Goal: Task Accomplishment & Management: Manage account settings

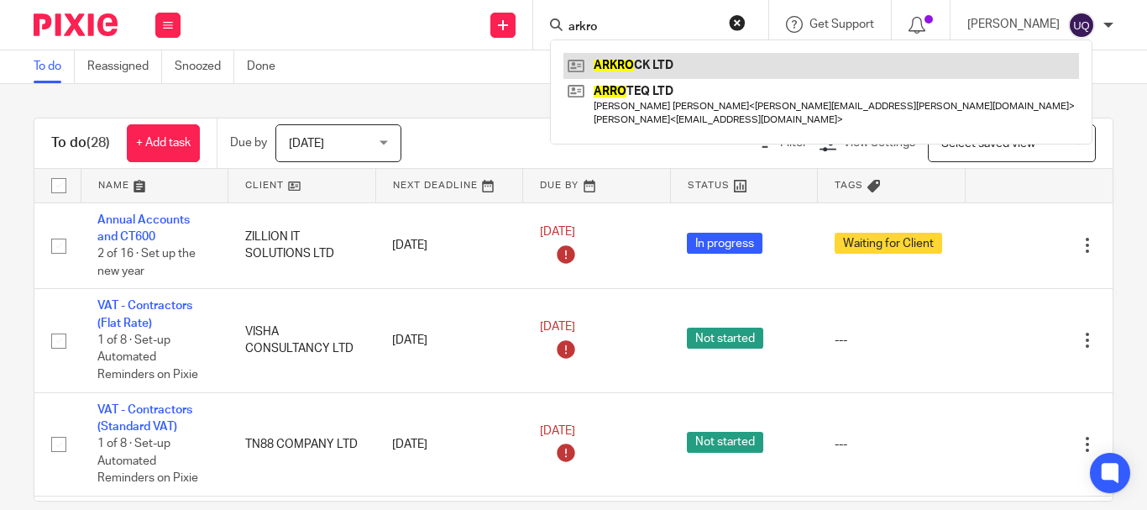
type input "arkro"
click at [650, 57] on link at bounding box center [822, 65] width 516 height 25
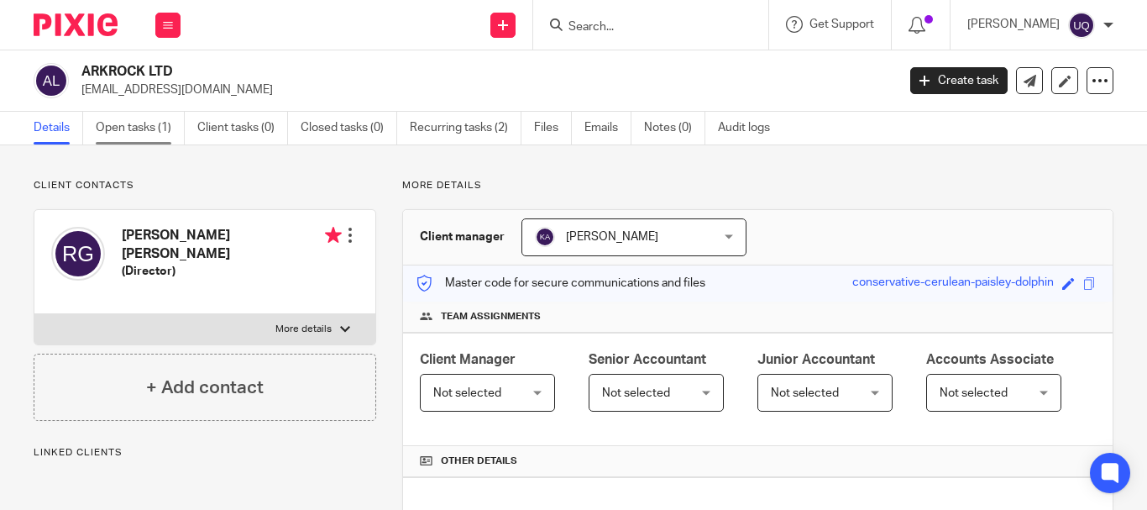
click at [153, 131] on link "Open tasks (1)" at bounding box center [140, 128] width 89 height 33
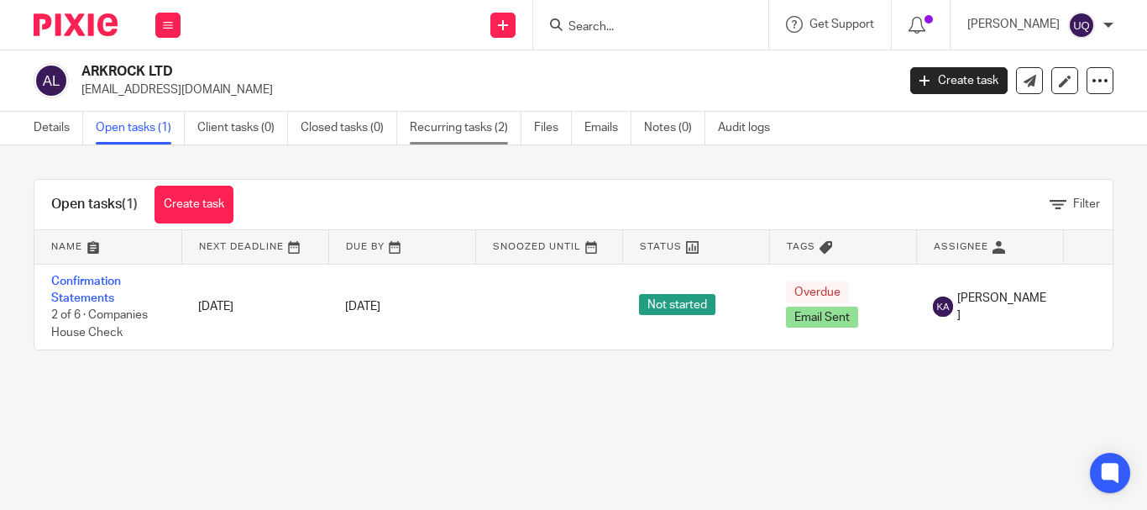
click at [497, 137] on link "Recurring tasks (2)" at bounding box center [466, 128] width 112 height 33
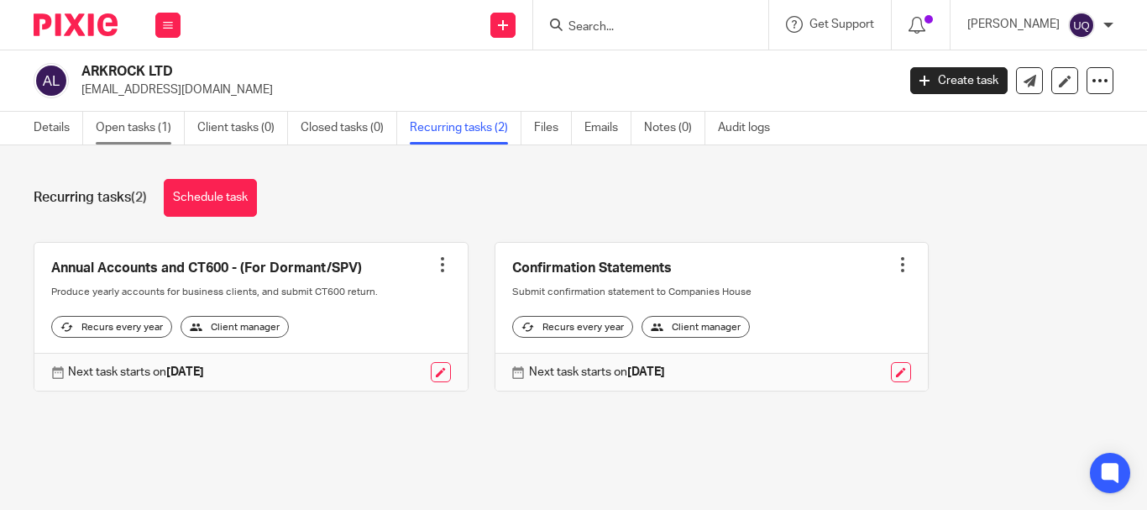
click at [159, 128] on link "Open tasks (1)" at bounding box center [140, 128] width 89 height 33
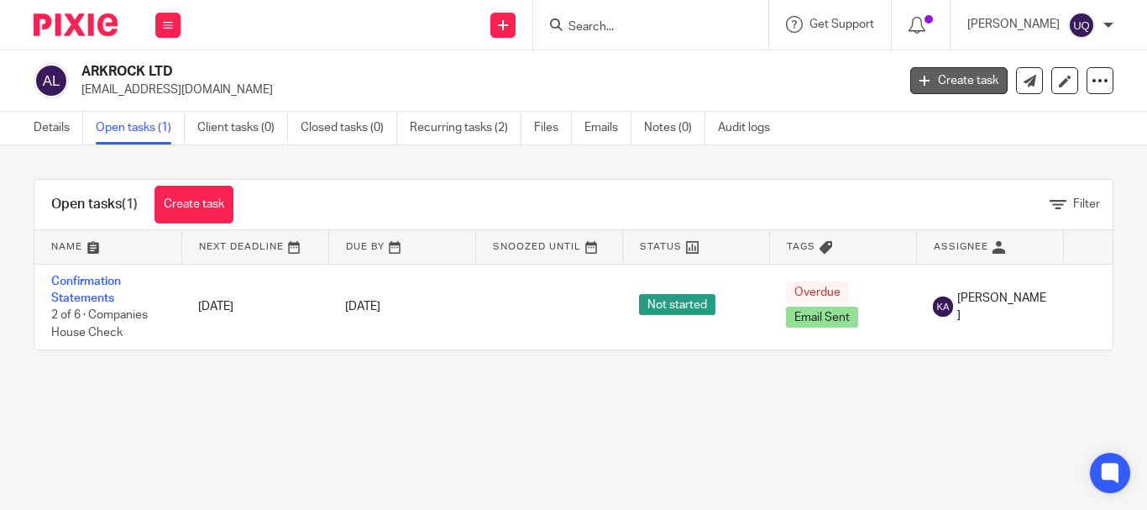
click at [966, 79] on link "Create task" at bounding box center [958, 80] width 97 height 27
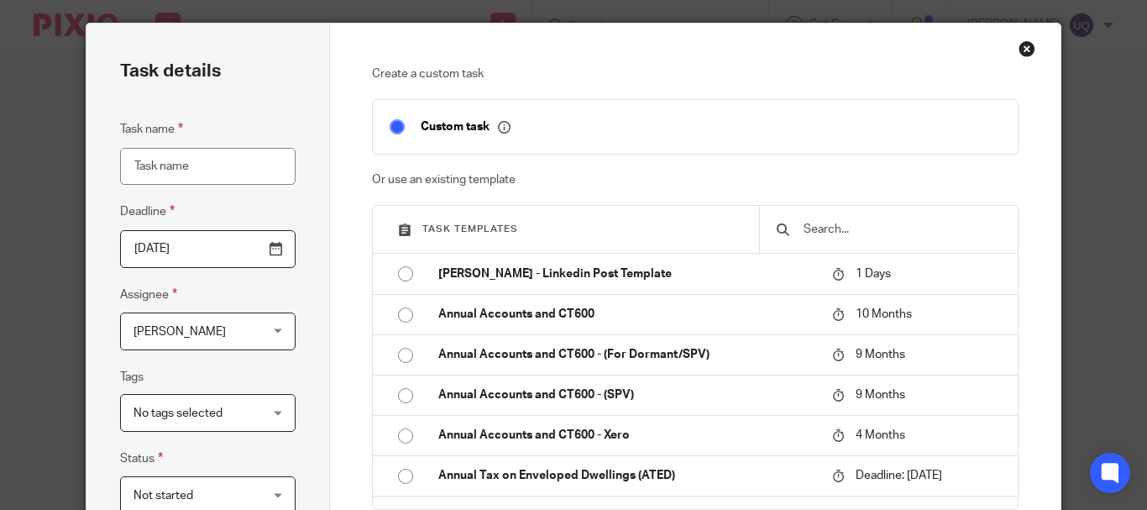
scroll to position [84, 0]
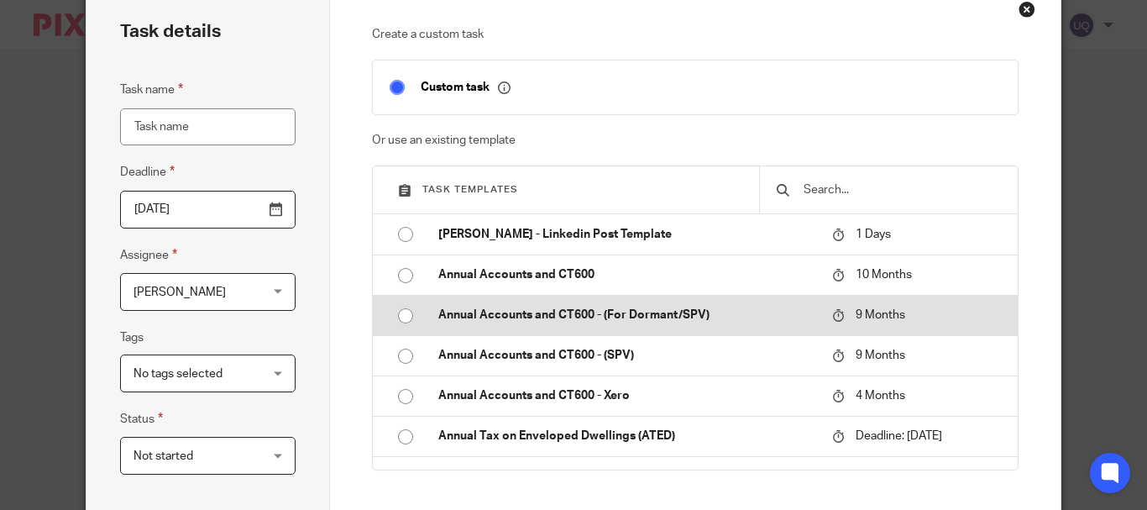
click at [399, 311] on input "radio" at bounding box center [406, 316] width 32 height 32
type input "2026-06-18"
type input "Annual Accounts and CT600 - (For Dormant/SPV)"
checkbox input "false"
radio input "false"
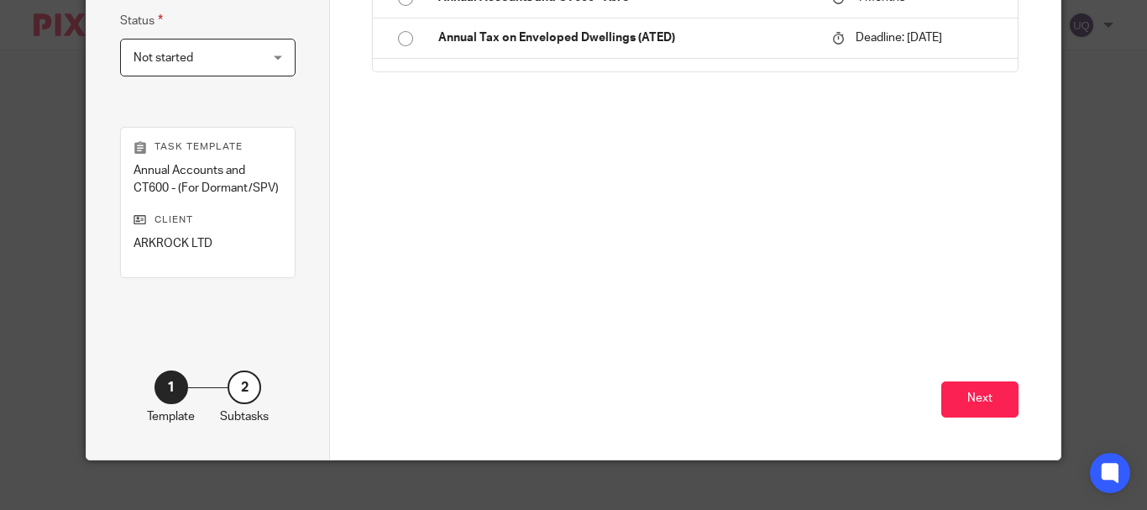
scroll to position [500, 0]
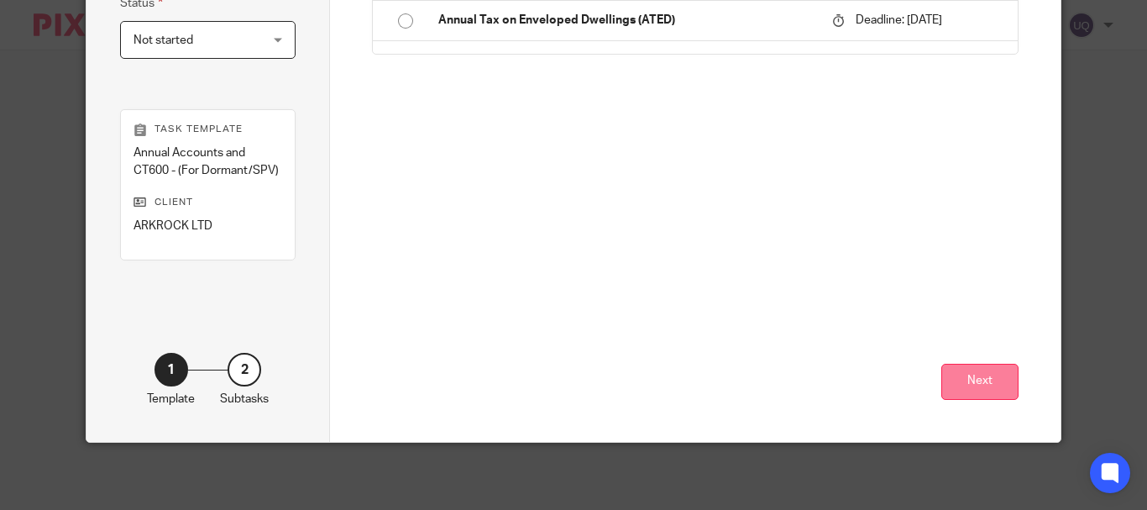
click at [989, 384] on button "Next" at bounding box center [979, 382] width 77 height 36
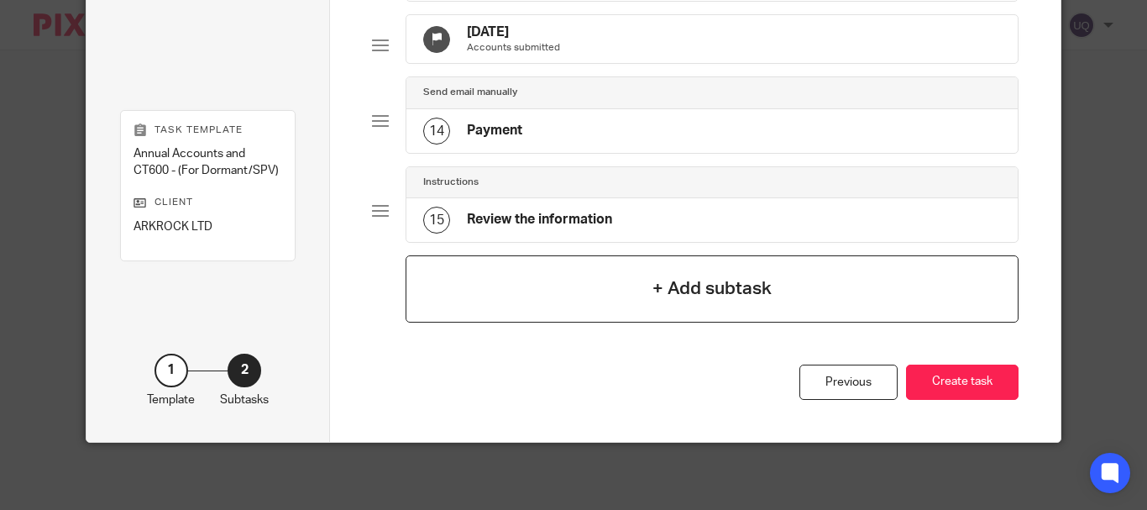
scroll to position [1157, 0]
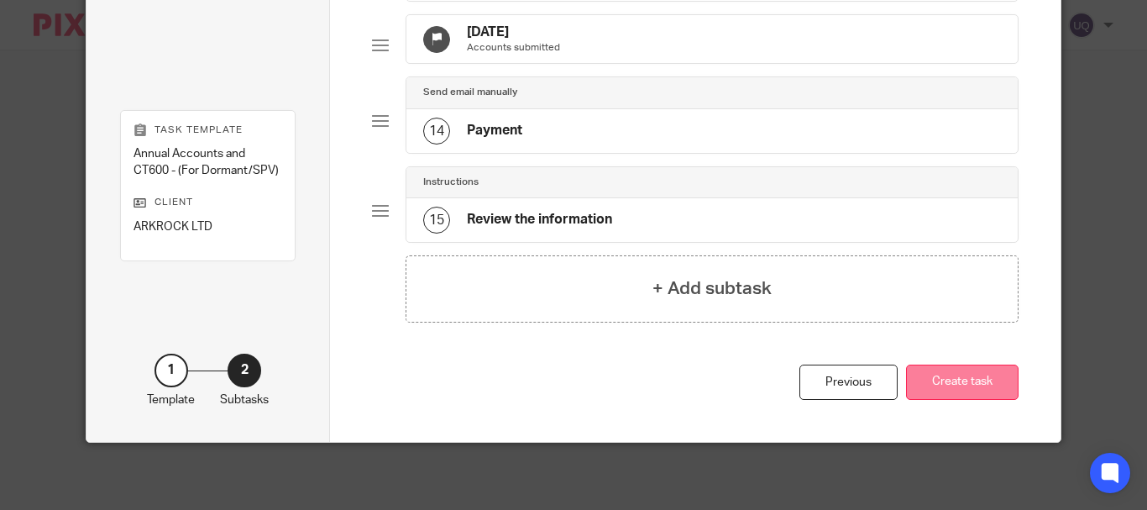
click at [1000, 384] on button "Create task" at bounding box center [962, 382] width 113 height 36
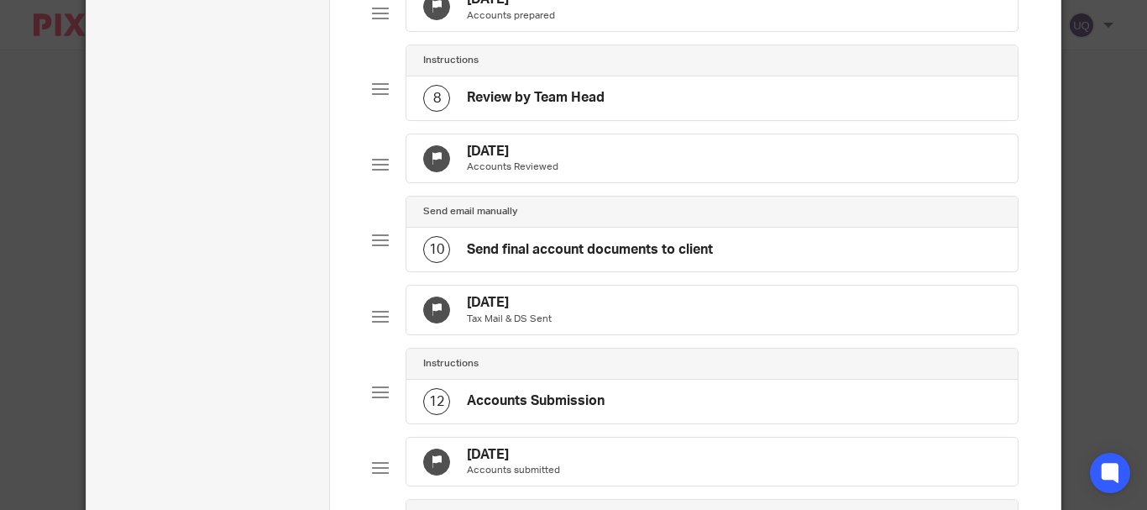
scroll to position [233, 0]
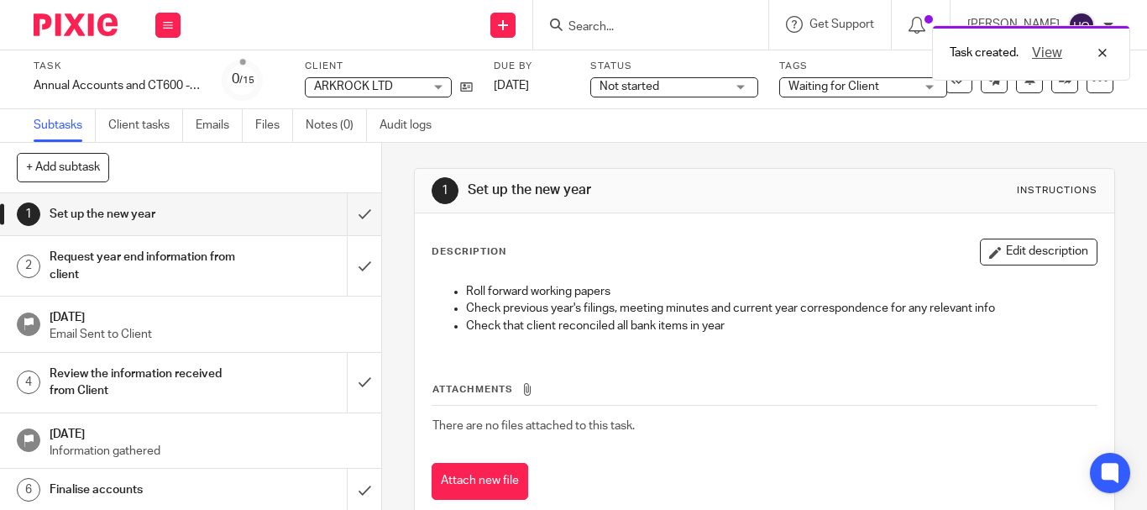
click at [846, 79] on div "Task created. View" at bounding box center [852, 49] width 557 height 64
click at [846, 81] on span "Waiting for Client" at bounding box center [834, 87] width 91 height 12
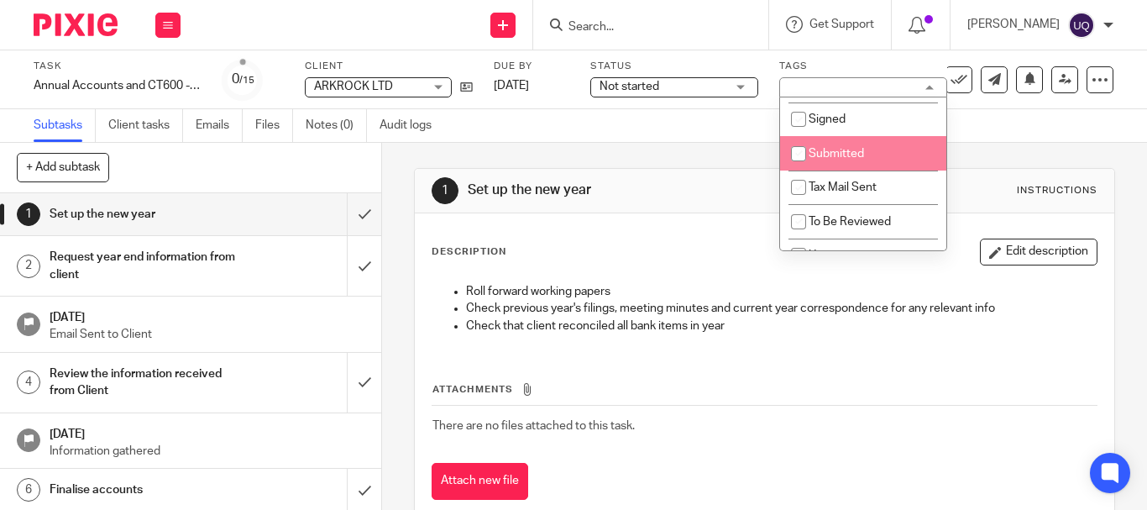
scroll to position [168, 0]
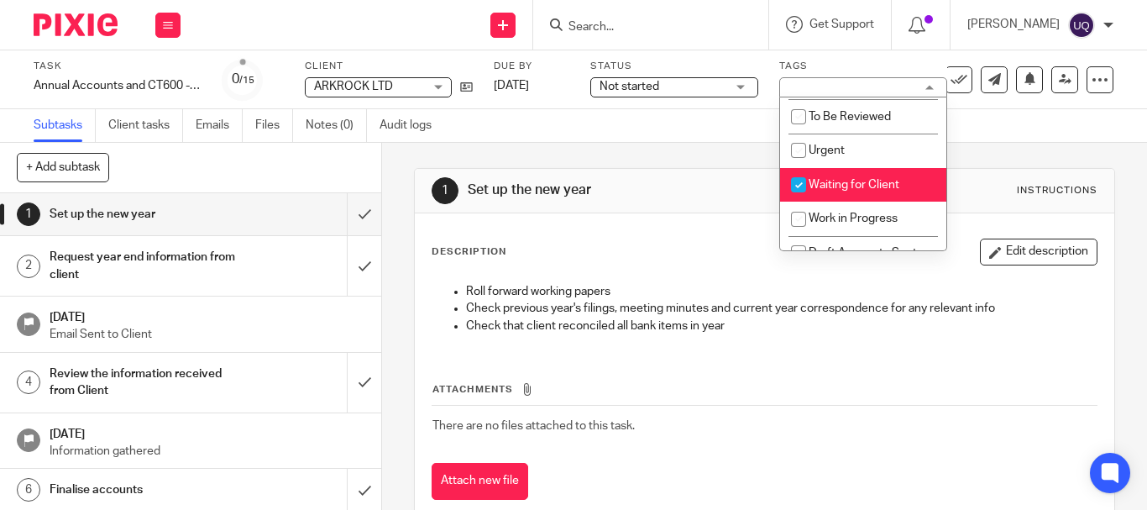
click at [784, 169] on li "Waiting for Client" at bounding box center [863, 185] width 166 height 34
checkbox input "false"
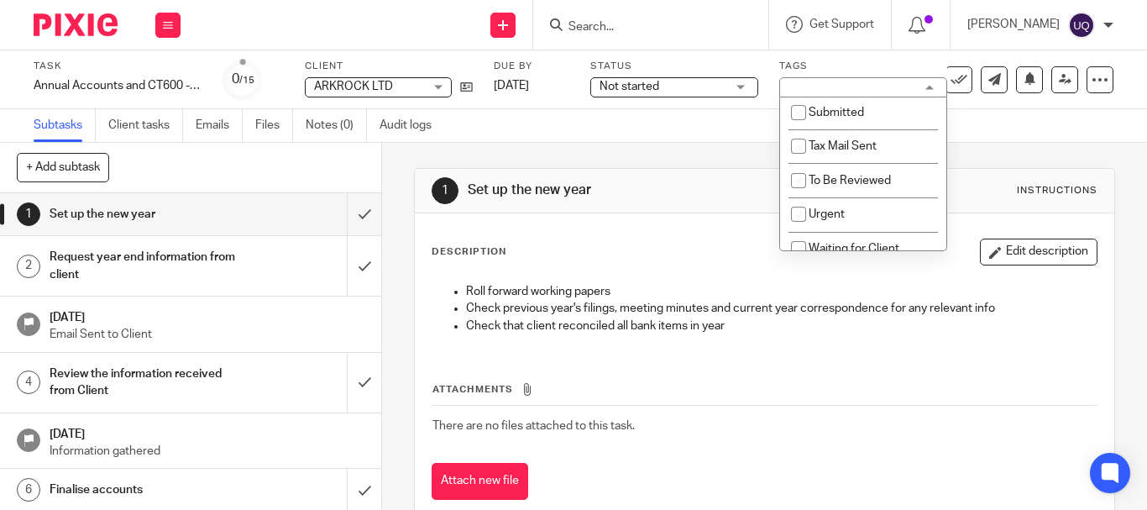
scroll to position [103, 0]
click at [803, 139] on input "checkbox" at bounding box center [799, 147] width 32 height 32
checkbox input "true"
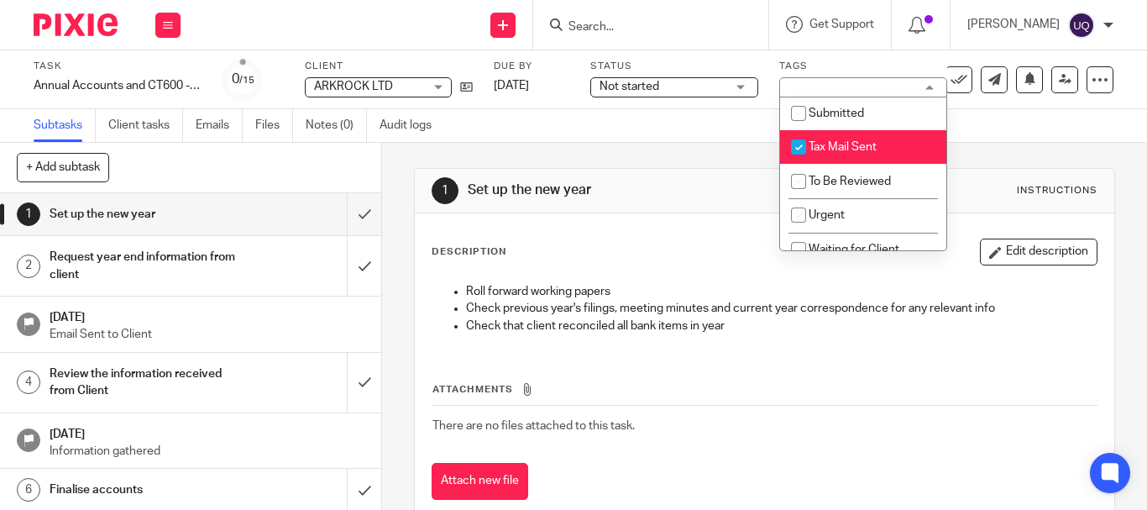
click at [722, 159] on div "1 Set up the new year Instructions Description Edit description Roll forward wo…" at bounding box center [764, 347] width 701 height 408
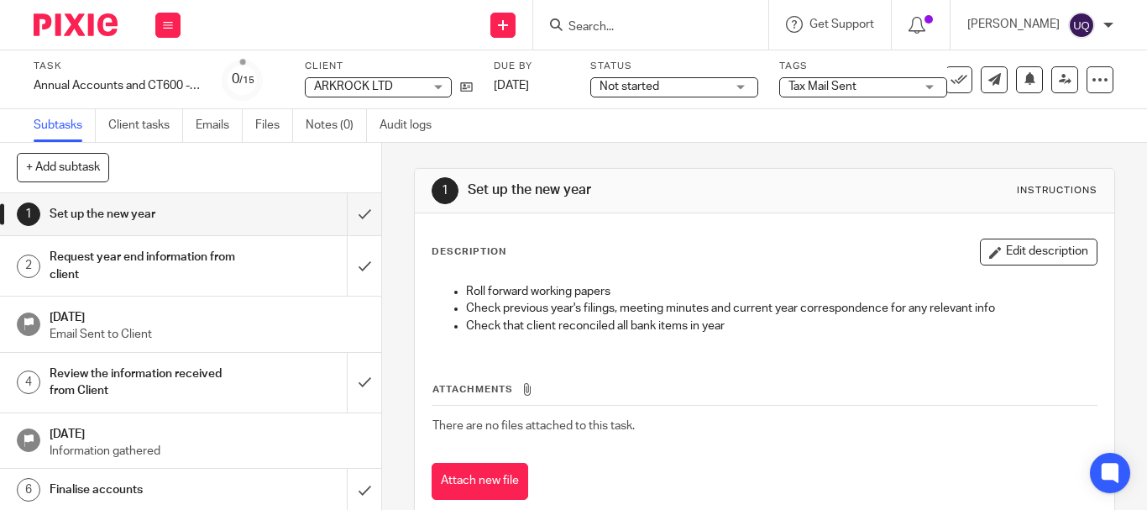
click at [941, 157] on div "1 Set up the new year Instructions Description Edit description Roll forward wo…" at bounding box center [764, 347] width 701 height 408
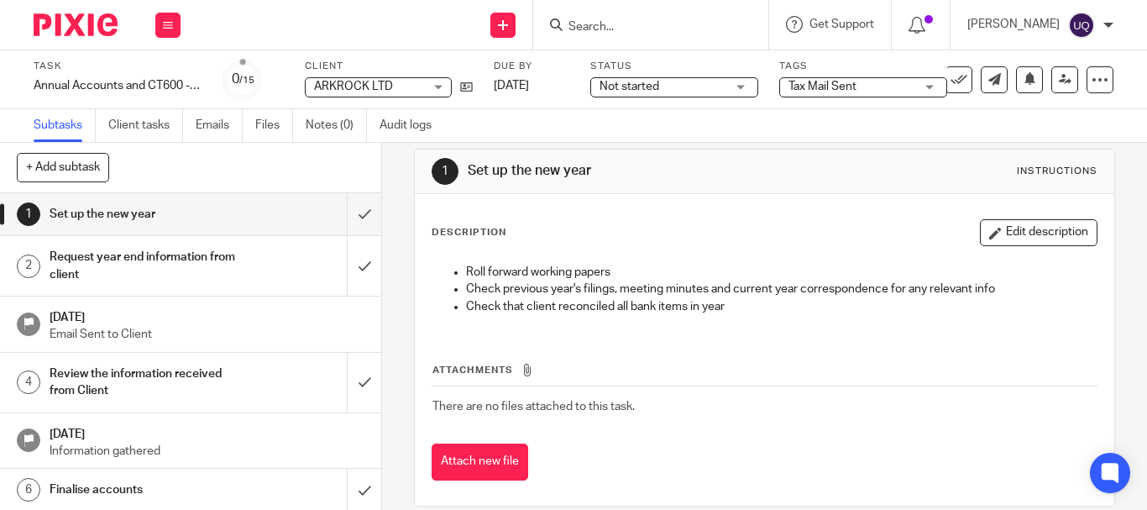
scroll to position [0, 0]
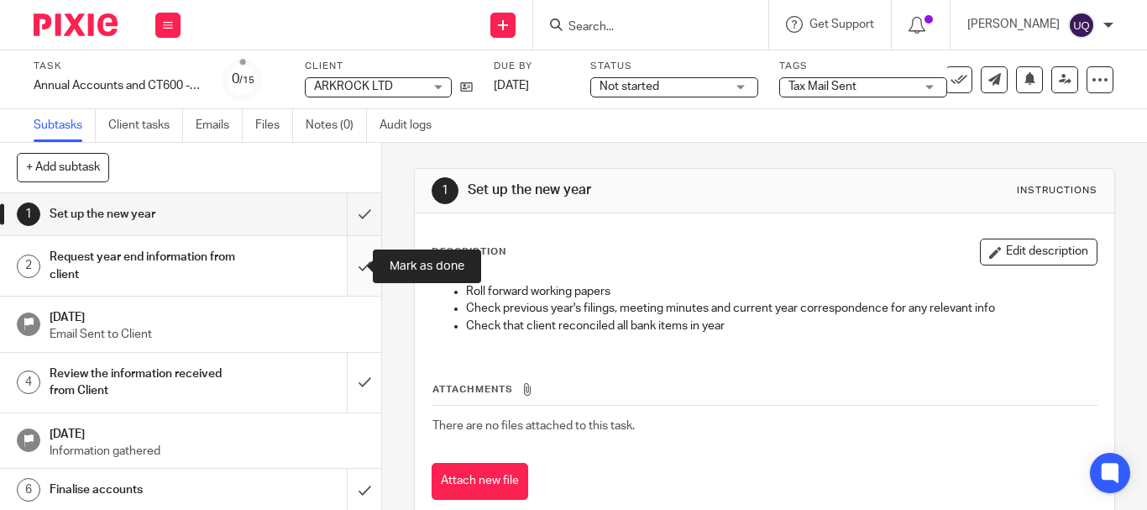
click at [355, 261] on input "submit" at bounding box center [190, 266] width 381 height 60
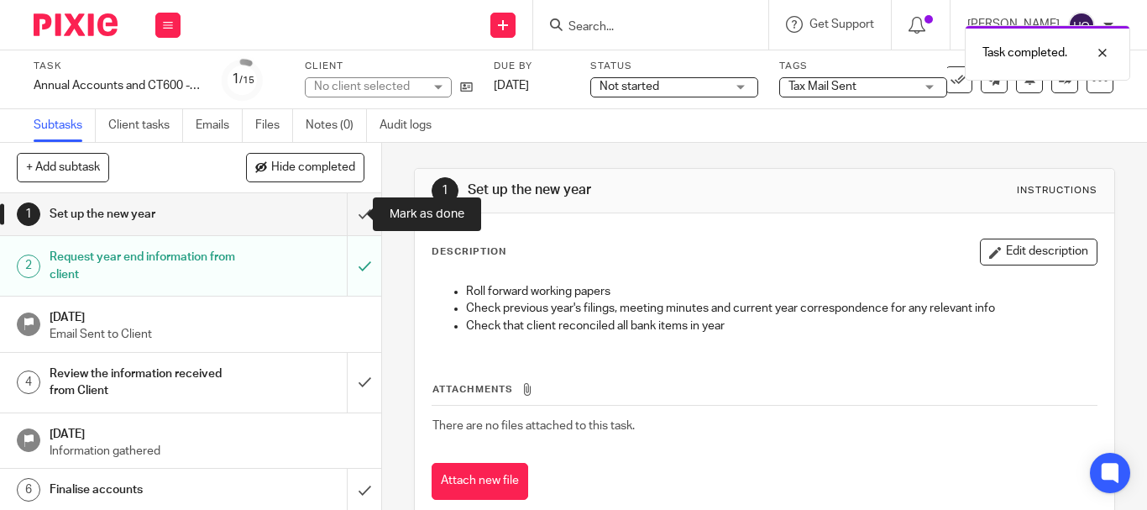
click at [349, 216] on input "submit" at bounding box center [190, 214] width 381 height 42
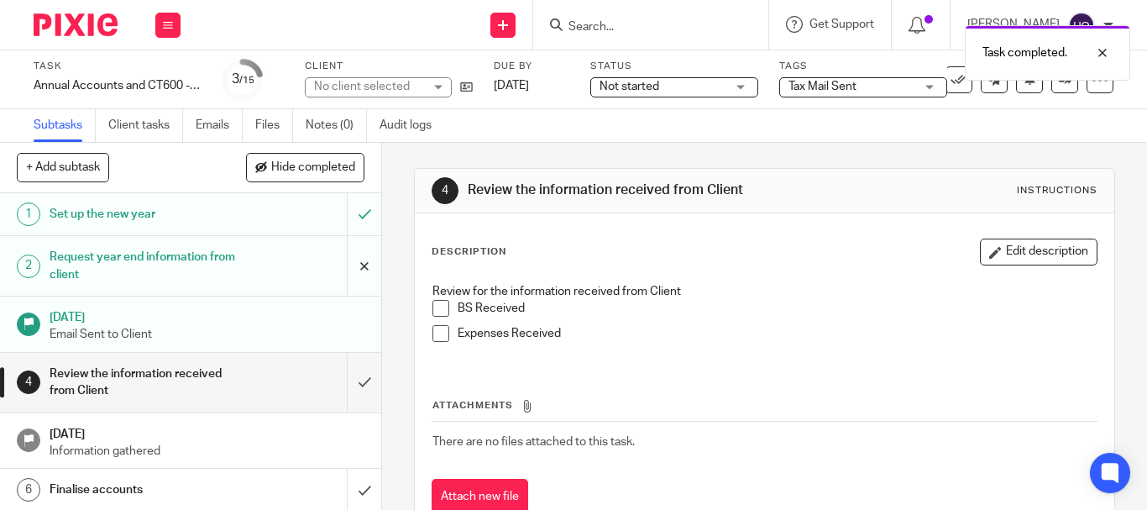
scroll to position [84, 0]
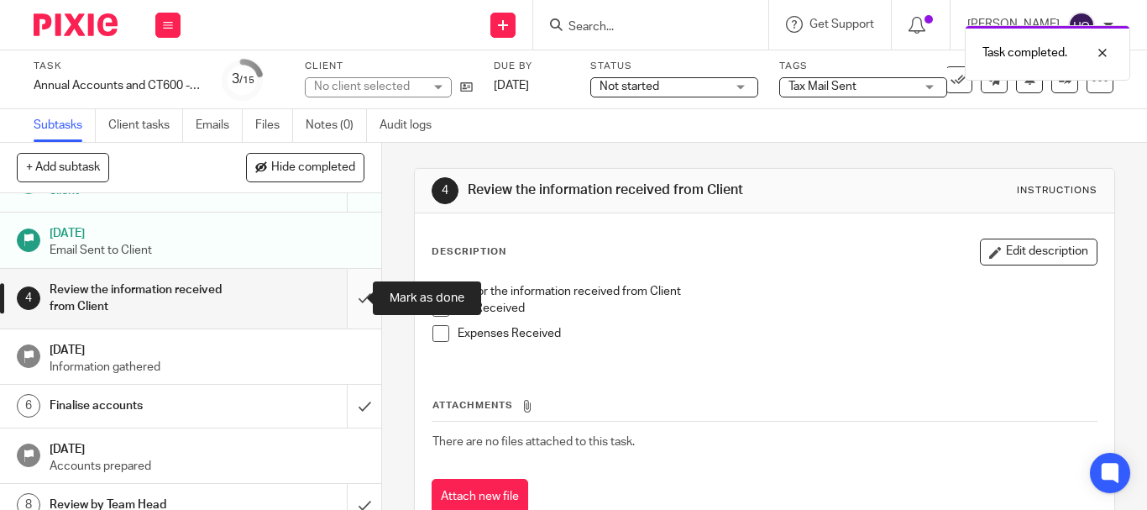
click at [354, 302] on input "submit" at bounding box center [190, 299] width 381 height 60
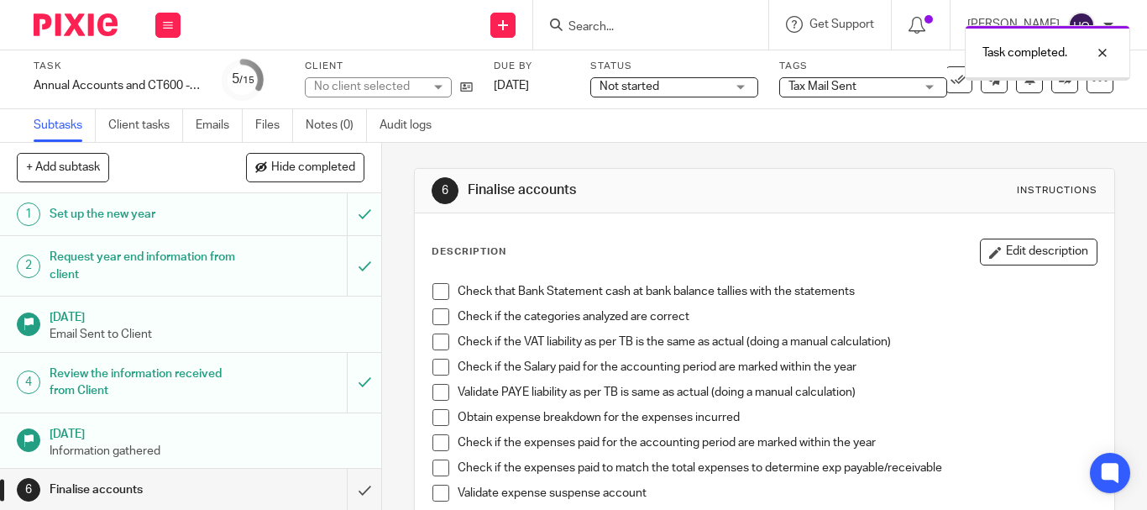
scroll to position [252, 0]
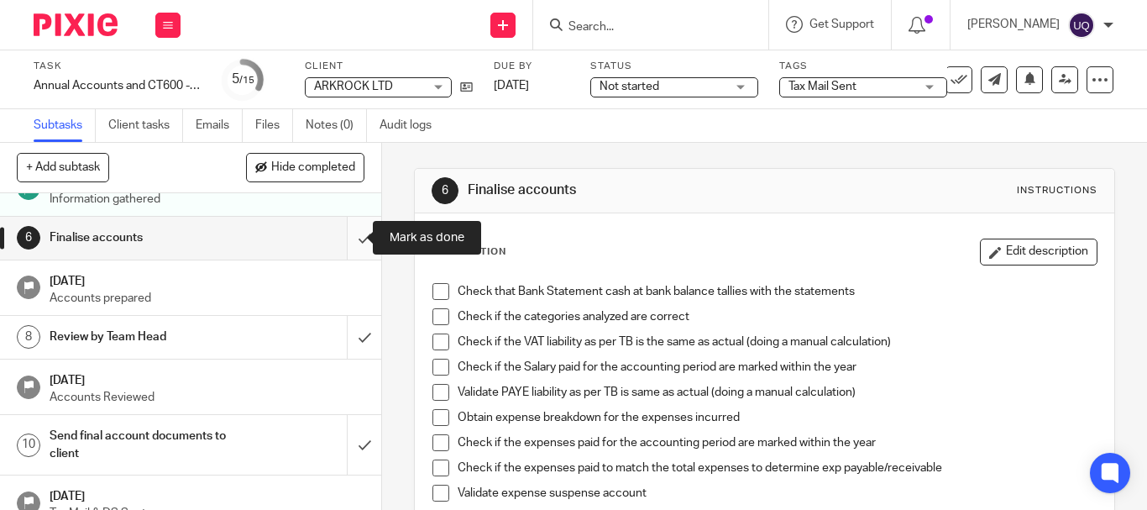
click at [344, 239] on input "submit" at bounding box center [190, 238] width 381 height 42
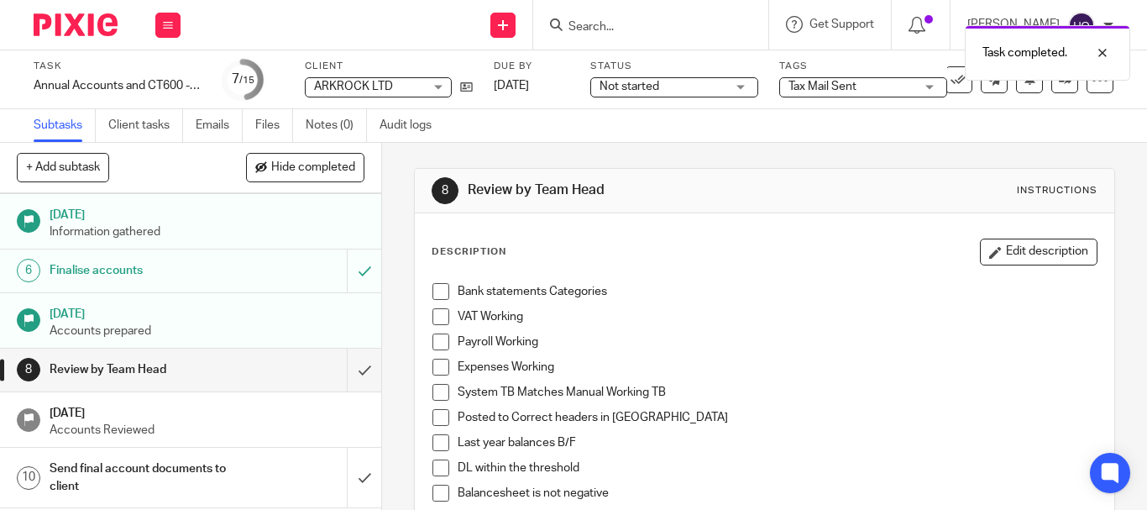
scroll to position [207, 0]
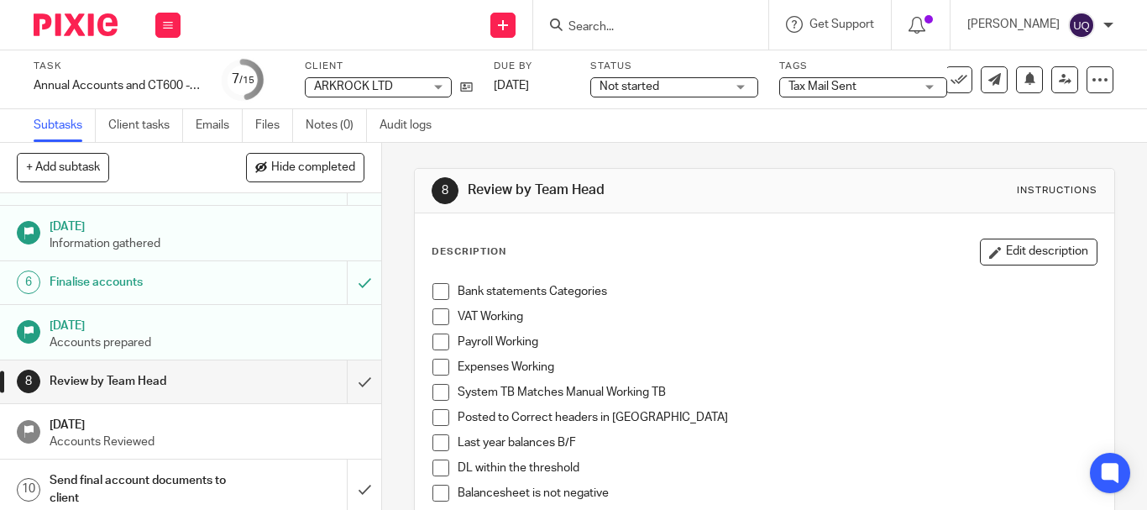
click at [661, 27] on input "Search" at bounding box center [642, 27] width 151 height 15
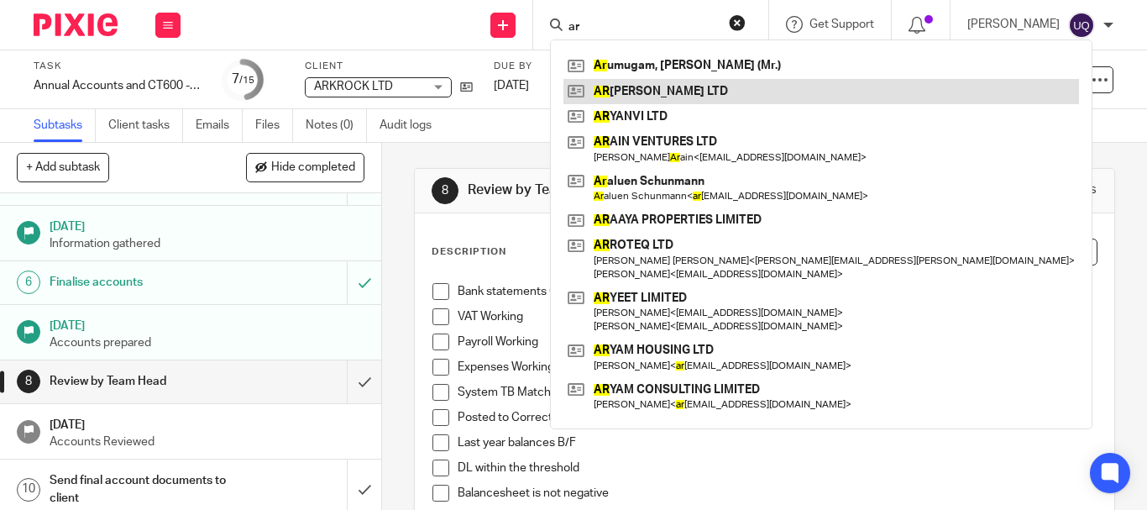
type input "ar"
click at [687, 82] on link at bounding box center [822, 91] width 516 height 25
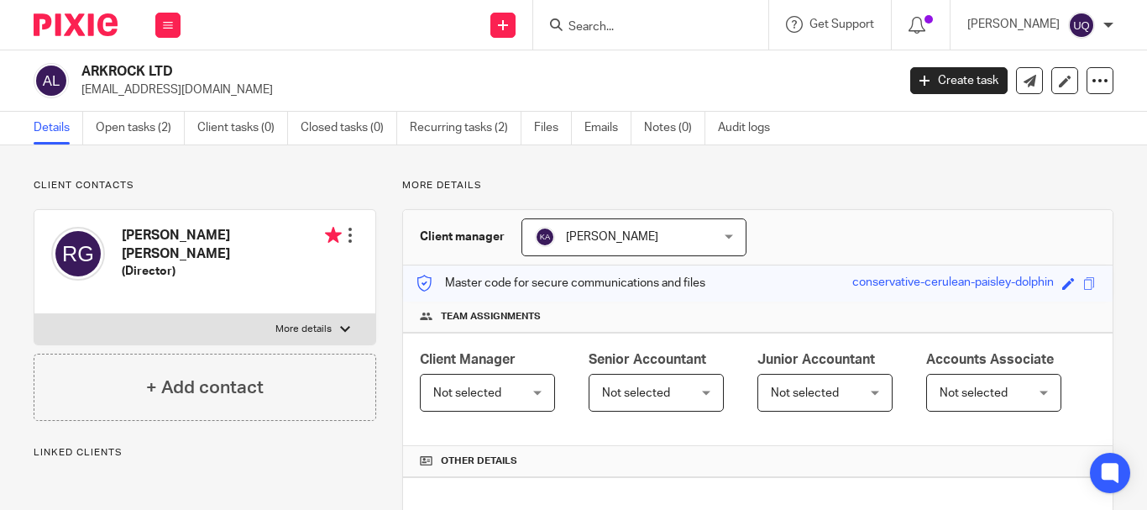
click at [129, 139] on link "Open tasks (2)" at bounding box center [140, 128] width 89 height 33
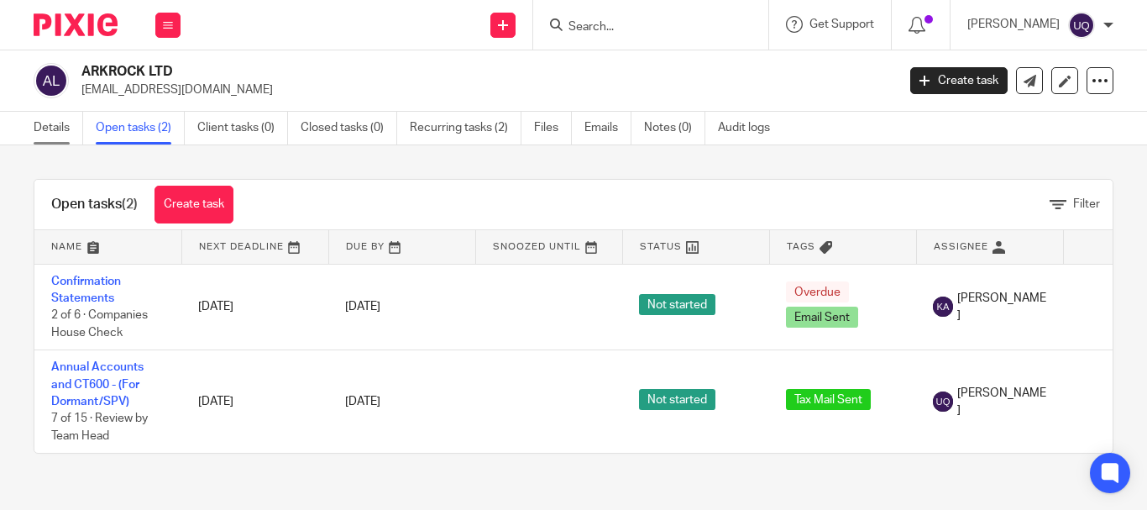
click at [45, 126] on link "Details" at bounding box center [59, 128] width 50 height 33
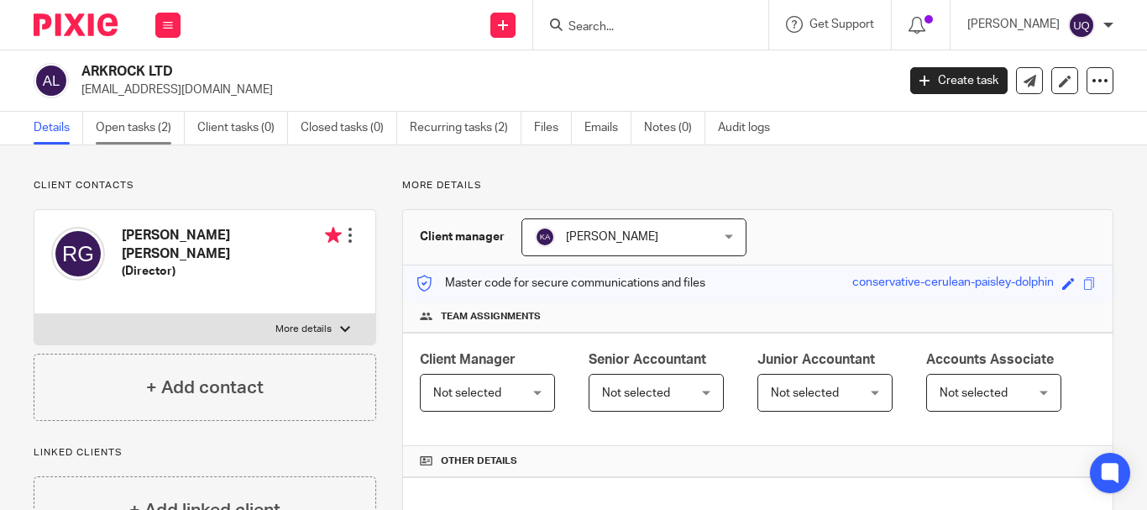
click at [156, 125] on link "Open tasks (2)" at bounding box center [140, 128] width 89 height 33
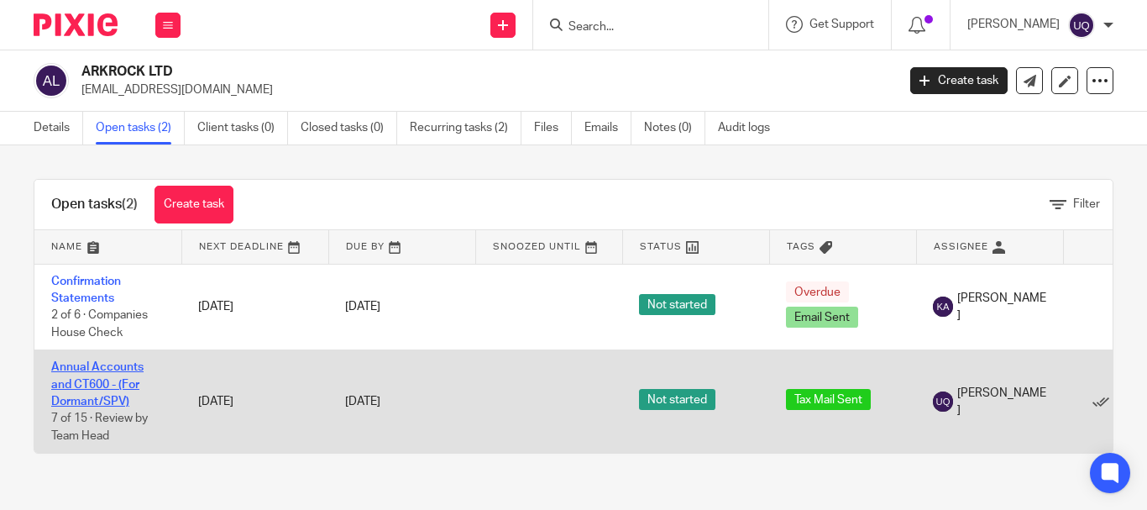
click at [116, 367] on link "Annual Accounts and CT600 - (For Dormant/SPV)" at bounding box center [97, 384] width 92 height 46
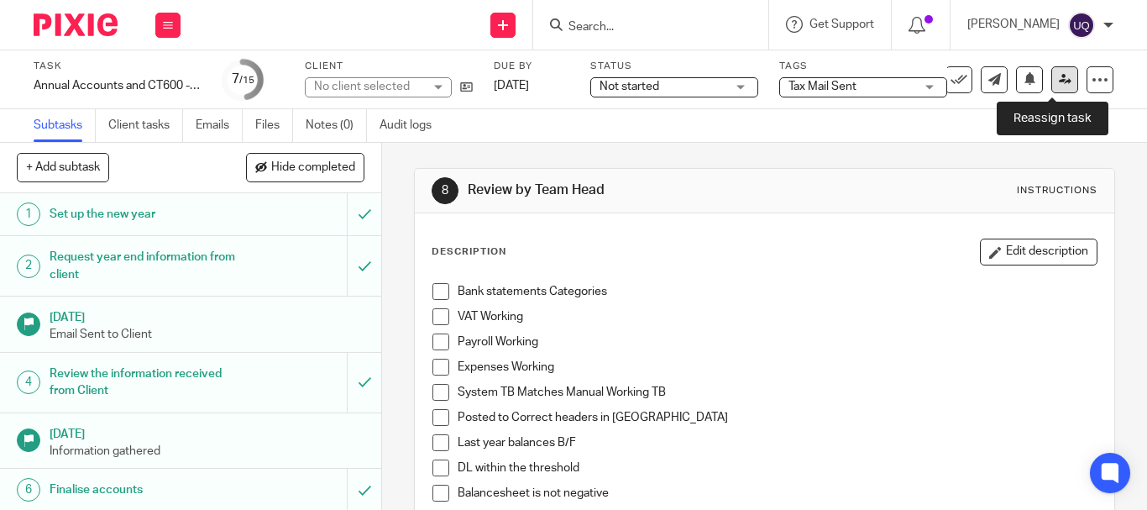
click at [1059, 80] on icon at bounding box center [1065, 79] width 13 height 13
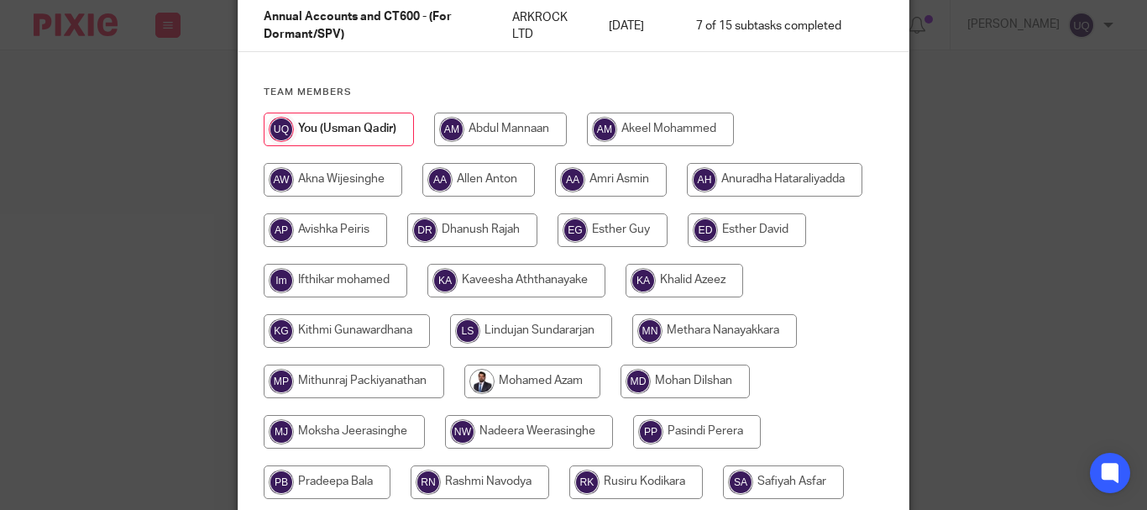
scroll to position [168, 0]
click at [626, 296] on input "radio" at bounding box center [685, 280] width 118 height 34
radio input "true"
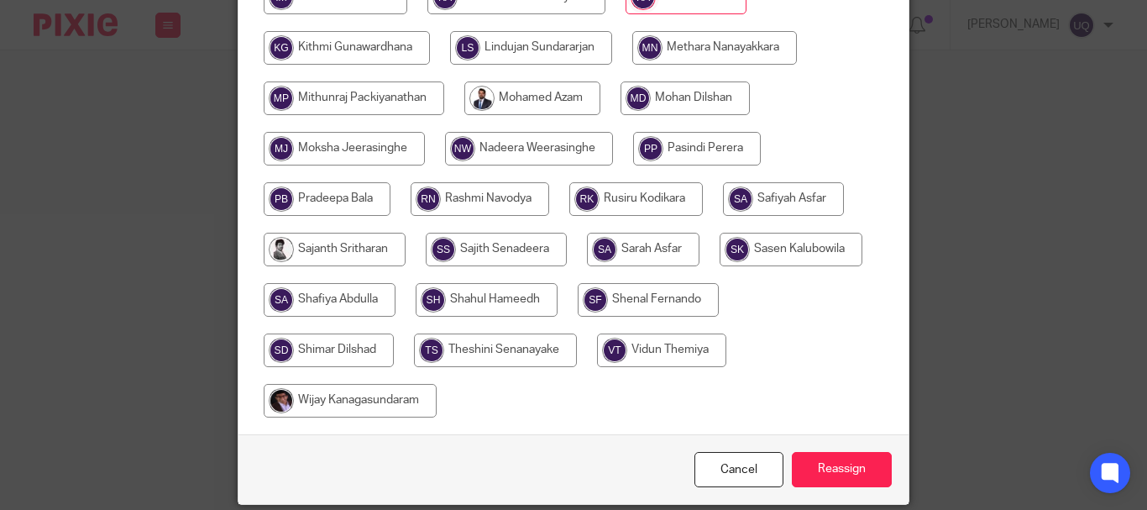
scroll to position [500, 0]
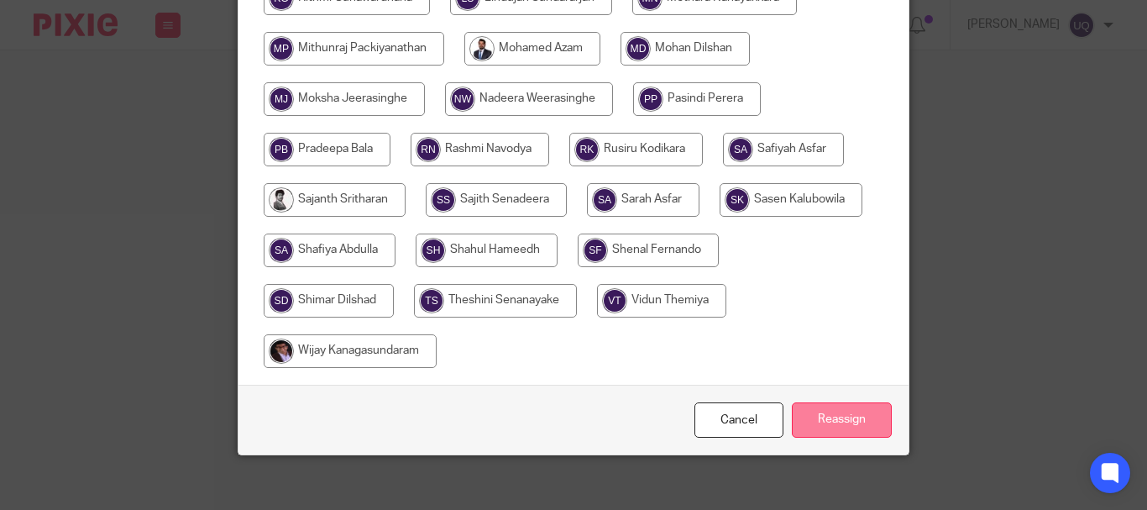
click at [847, 407] on input "Reassign" at bounding box center [842, 420] width 100 height 36
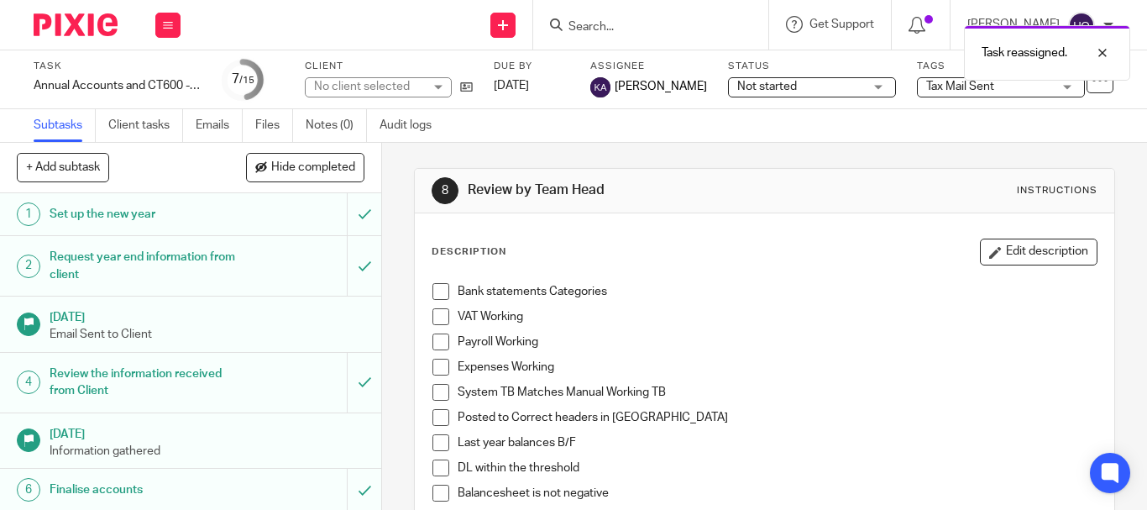
click at [648, 23] on div "Task reassigned." at bounding box center [852, 49] width 557 height 64
